Goal: Navigation & Orientation: Go to known website

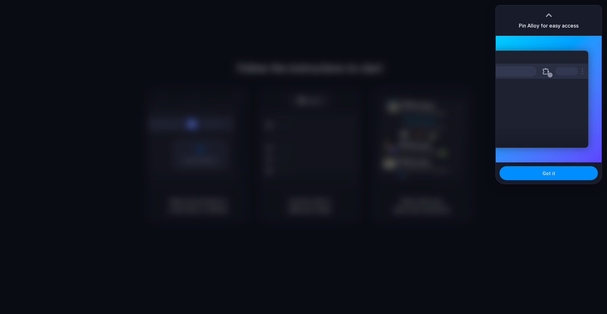
click at [548, 18] on div at bounding box center [548, 14] width 9 height 9
click at [541, 70] on div at bounding box center [540, 71] width 95 height 15
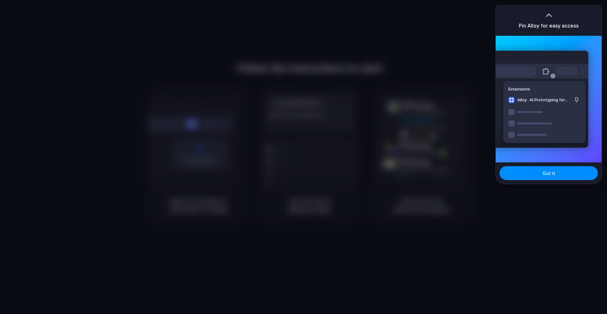
click at [546, 117] on div "Extensions Alloy · AI Prototyping for..." at bounding box center [541, 99] width 96 height 97
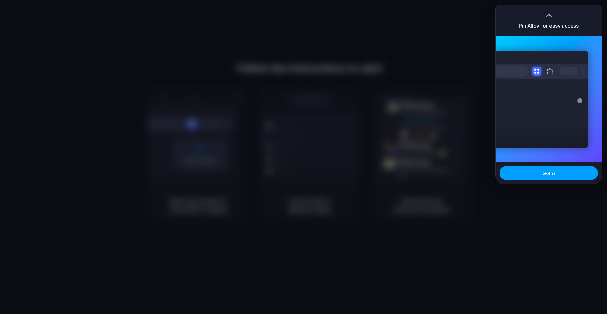
click at [552, 176] on span "Got it" at bounding box center [549, 173] width 13 height 7
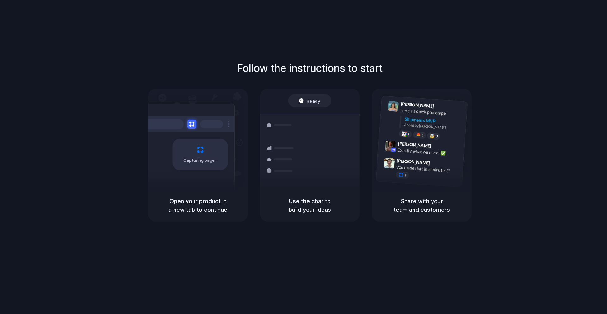
click at [304, 157] on div at bounding box center [304, 157] width 0 height 0
